Goal: Information Seeking & Learning: Check status

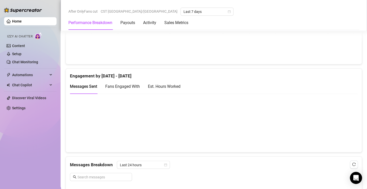
scroll to position [310, 0]
click at [164, 84] on div "Est. Hours Worked" at bounding box center [164, 86] width 33 height 6
click at [135, 90] on div "Fans Engaged With" at bounding box center [122, 86] width 35 height 14
click at [76, 88] on div "Messages Sent" at bounding box center [83, 86] width 27 height 6
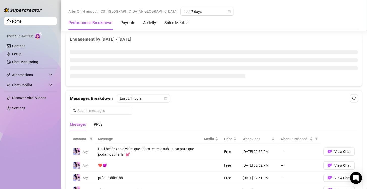
scroll to position [318, 0]
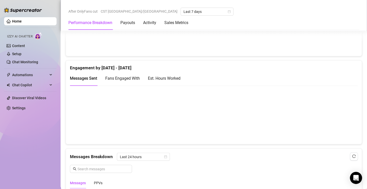
click at [165, 75] on div "Est. Hours Worked" at bounding box center [164, 78] width 33 height 6
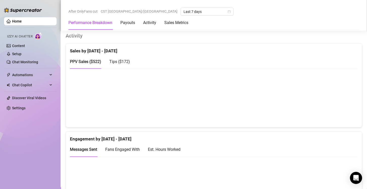
scroll to position [250, 0]
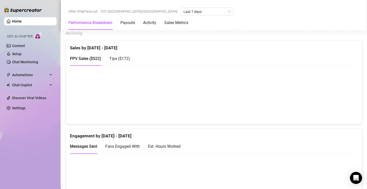
click at [178, 143] on div "Est. Hours Worked" at bounding box center [164, 146] width 33 height 6
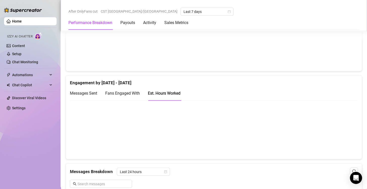
scroll to position [303, 0]
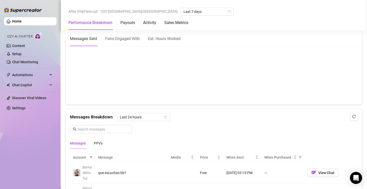
scroll to position [355, 0]
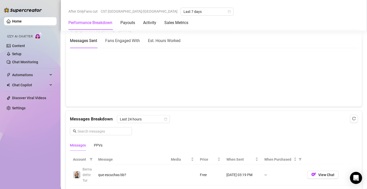
click at [177, 43] on div "Est. Hours Worked" at bounding box center [164, 40] width 33 height 6
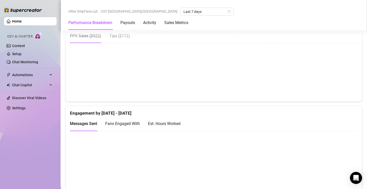
scroll to position [285, 0]
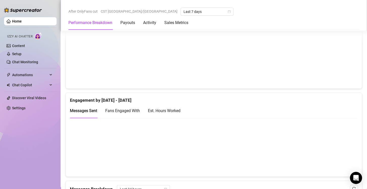
click at [177, 109] on div "Est. Hours Worked" at bounding box center [164, 110] width 33 height 6
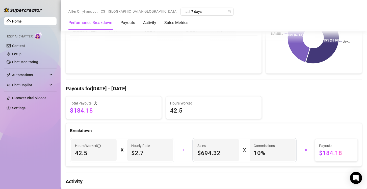
scroll to position [102, 0]
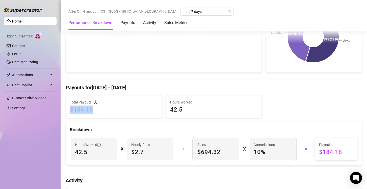
drag, startPoint x: 120, startPoint y: 108, endPoint x: 126, endPoint y: 102, distance: 7.9
click at [126, 102] on div "Total Payouts $184.18" at bounding box center [114, 106] width 88 height 14
click at [126, 102] on div "Total Payouts" at bounding box center [114, 102] width 88 height 6
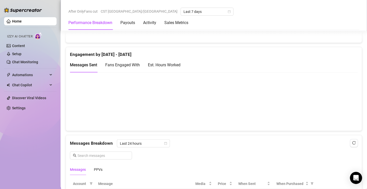
scroll to position [331, 0]
click at [161, 64] on div "Est. Hours Worked" at bounding box center [164, 65] width 33 height 6
